Goal: Information Seeking & Learning: Find specific fact

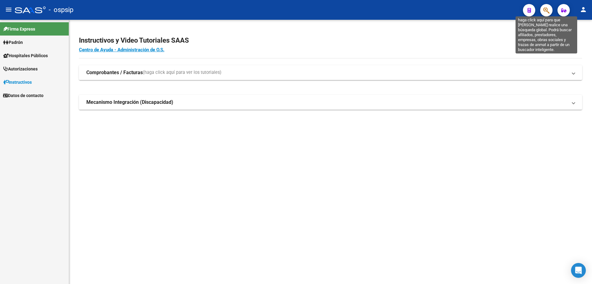
click at [545, 10] on icon "button" at bounding box center [547, 10] width 6 height 7
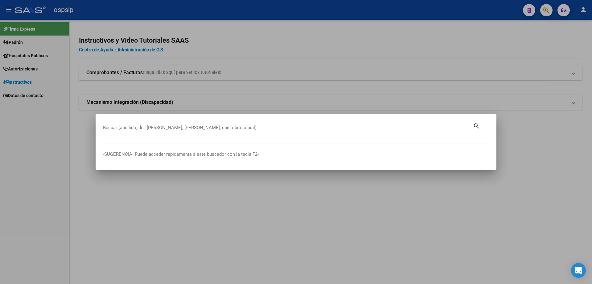
click at [151, 124] on div "Buscar (apellido, dni, [PERSON_NAME], [PERSON_NAME], cuit, obra social)" at bounding box center [288, 127] width 370 height 9
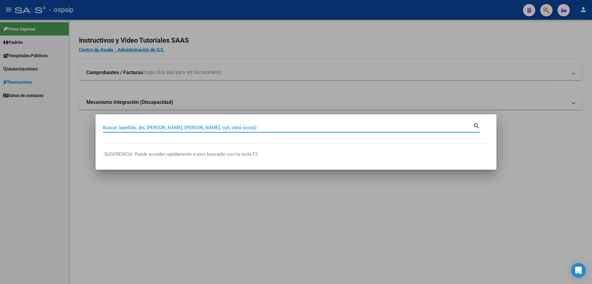
click at [143, 121] on mat-dialog-container "Buscar (apellido, dni, [PERSON_NAME], nro traspaso, cuit, obra social) search -…" at bounding box center [296, 141] width 401 height 55
click at [136, 130] on input "Buscar (apellido, dni, [PERSON_NAME], [PERSON_NAME], cuit, obra social)" at bounding box center [288, 128] width 370 height 6
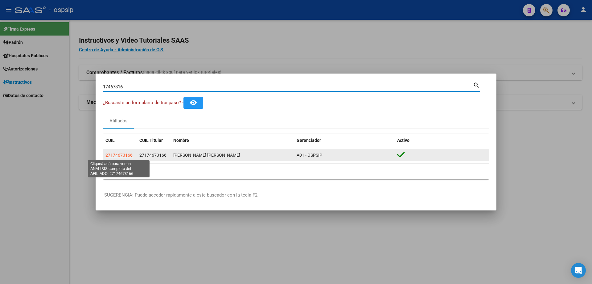
click at [122, 155] on span "27174673166" at bounding box center [119, 154] width 27 height 5
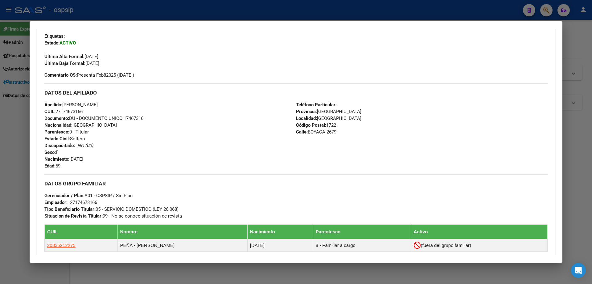
scroll to position [243, 0]
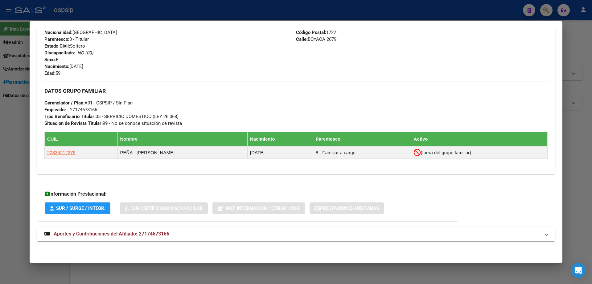
click at [150, 231] on span "Aportes y Contribuciones del Afiliado: 27174673166" at bounding box center [112, 233] width 116 height 6
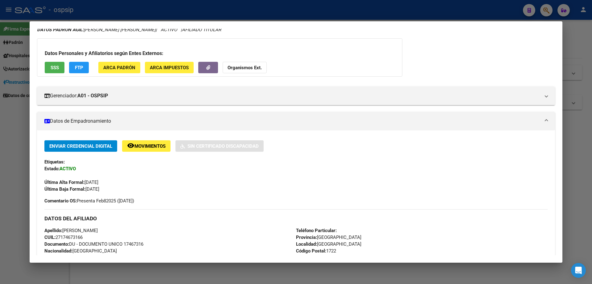
scroll to position [0, 0]
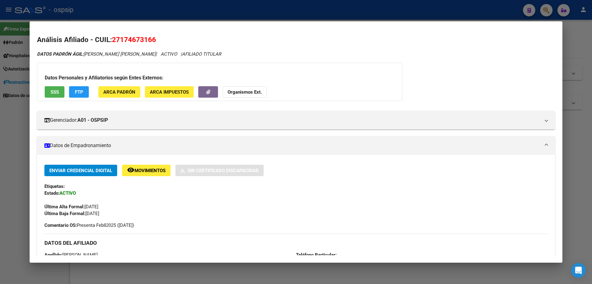
click at [578, 187] on div at bounding box center [296, 142] width 592 height 284
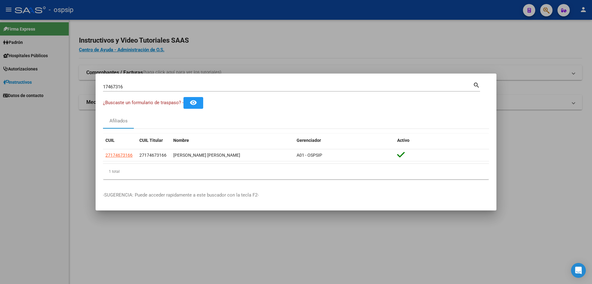
click at [203, 87] on input "17467316" at bounding box center [288, 87] width 370 height 6
type input "1"
type input "41065959"
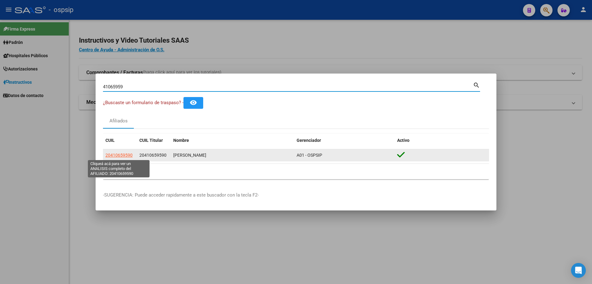
click at [131, 154] on span "20410659590" at bounding box center [119, 154] width 27 height 5
type textarea "20410659590"
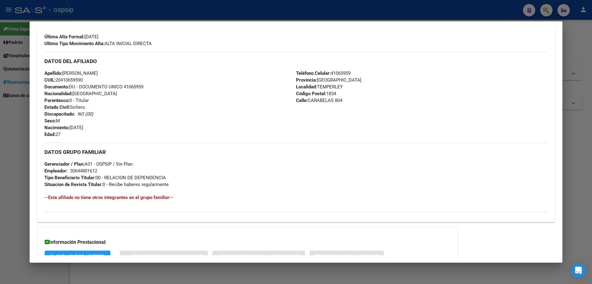
scroll to position [218, 0]
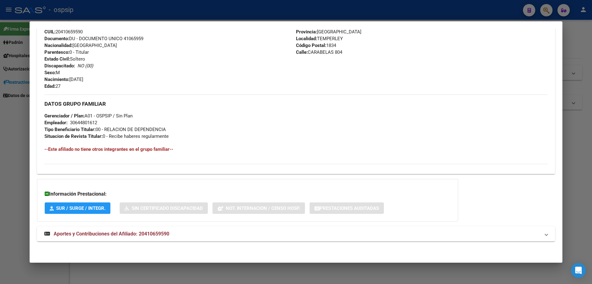
click at [118, 235] on span "Aportes y Contribuciones del Afiliado: 20410659590" at bounding box center [112, 233] width 116 height 6
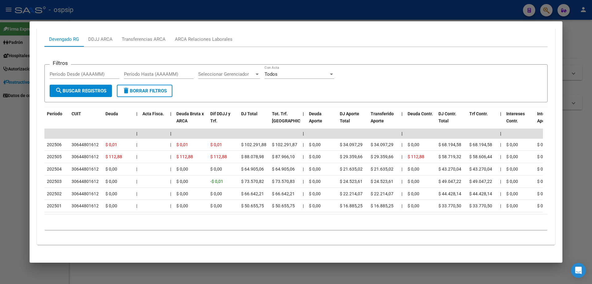
scroll to position [473, 0]
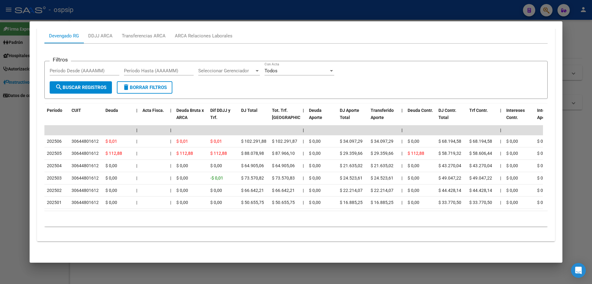
click at [324, 262] on mat-dialog-container "Análisis Afiliado - CUIL: 20410659590 DATOS PADRÓN ÁGIL: [PERSON_NAME] | ACTIVO…" at bounding box center [296, 141] width 533 height 241
click at [326, 271] on div at bounding box center [296, 142] width 592 height 284
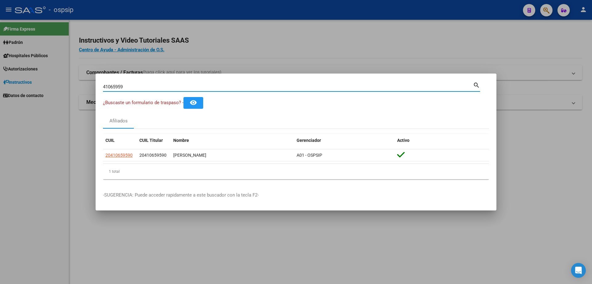
drag, startPoint x: 131, startPoint y: 88, endPoint x: 97, endPoint y: 83, distance: 34.0
click at [97, 83] on mat-dialog-content "41065959 Buscar (apellido, dni, cuil, nro traspaso, cuit, obra social) search ¿…" at bounding box center [296, 132] width 401 height 103
drag, startPoint x: 262, startPoint y: 70, endPoint x: 258, endPoint y: 74, distance: 5.9
click at [258, 74] on div "41065959 Buscar (apellido, dni, cuil, nro traspaso, cuit, obra social) search ¿…" at bounding box center [296, 142] width 592 height 284
click at [256, 78] on mat-dialog-container "41065959 Buscar (apellido, dni, cuil, nro traspaso, cuit, obra social) search ¿…" at bounding box center [296, 141] width 401 height 137
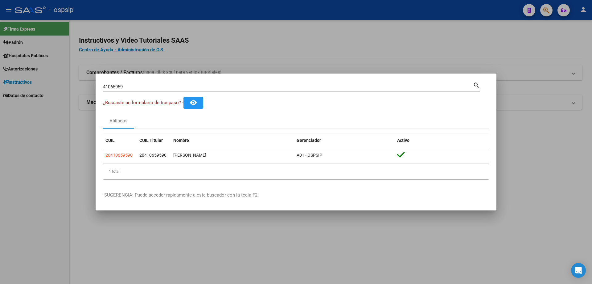
click at [183, 85] on input "41065959" at bounding box center [288, 87] width 370 height 6
type input "4"
type input "34375511"
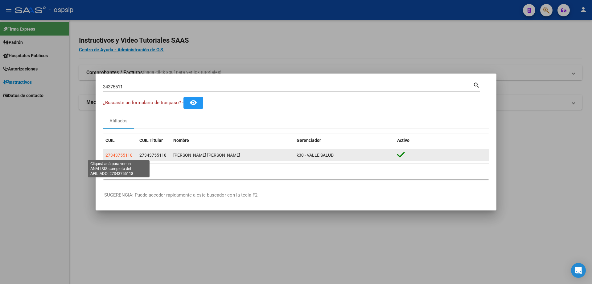
click at [115, 153] on span "27343755118" at bounding box center [119, 154] width 27 height 5
type textarea "27343755118"
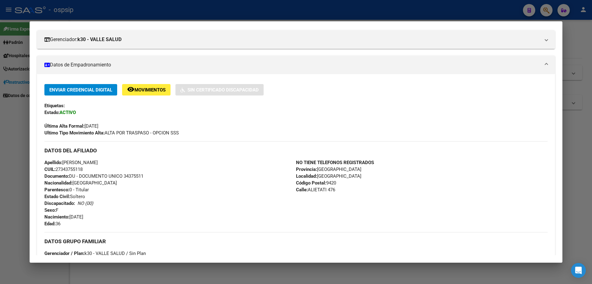
scroll to position [93, 0]
